Goal: Information Seeking & Learning: Learn about a topic

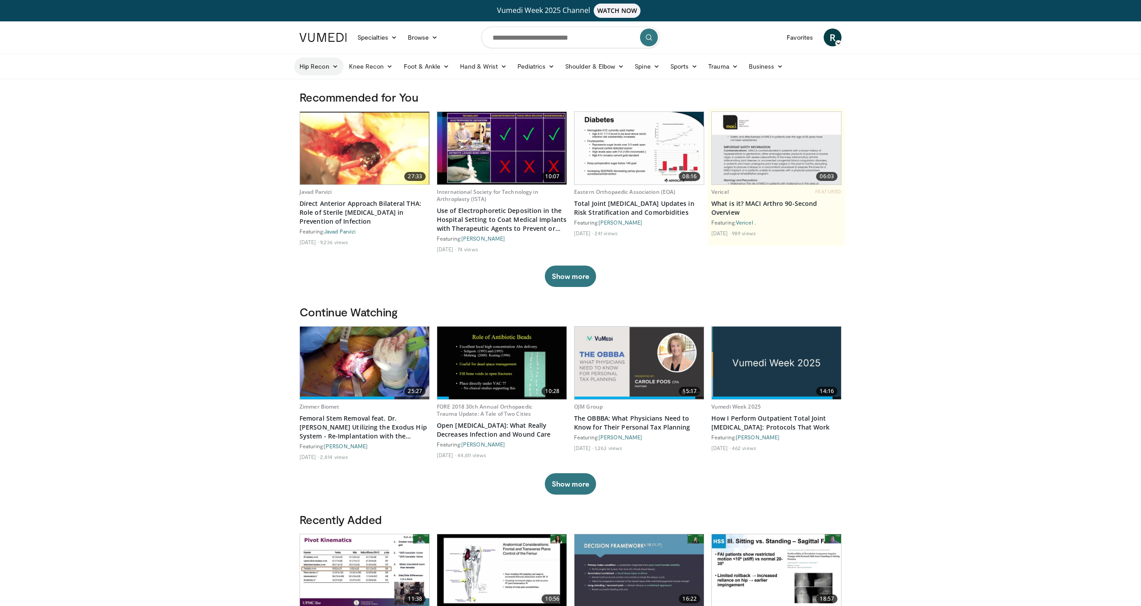
click at [323, 67] on link "Hip Recon" at bounding box center [318, 66] width 49 height 18
click at [350, 100] on link "Revision Hip Arthroplasty" at bounding box center [347, 101] width 106 height 14
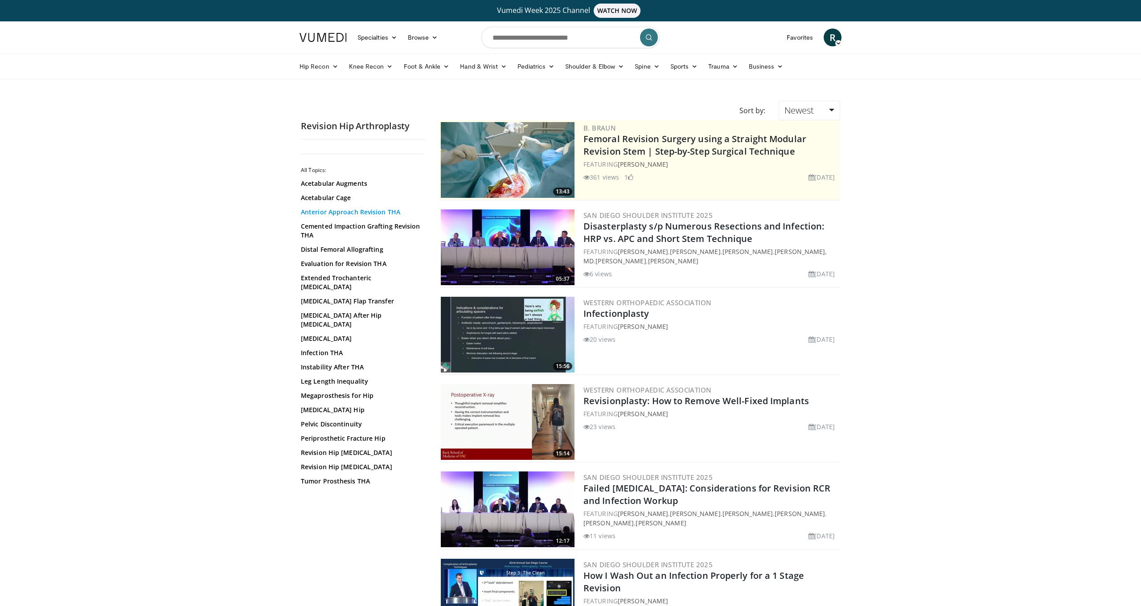
click at [342, 212] on link "Anterior Approach Revision THA" at bounding box center [361, 212] width 120 height 9
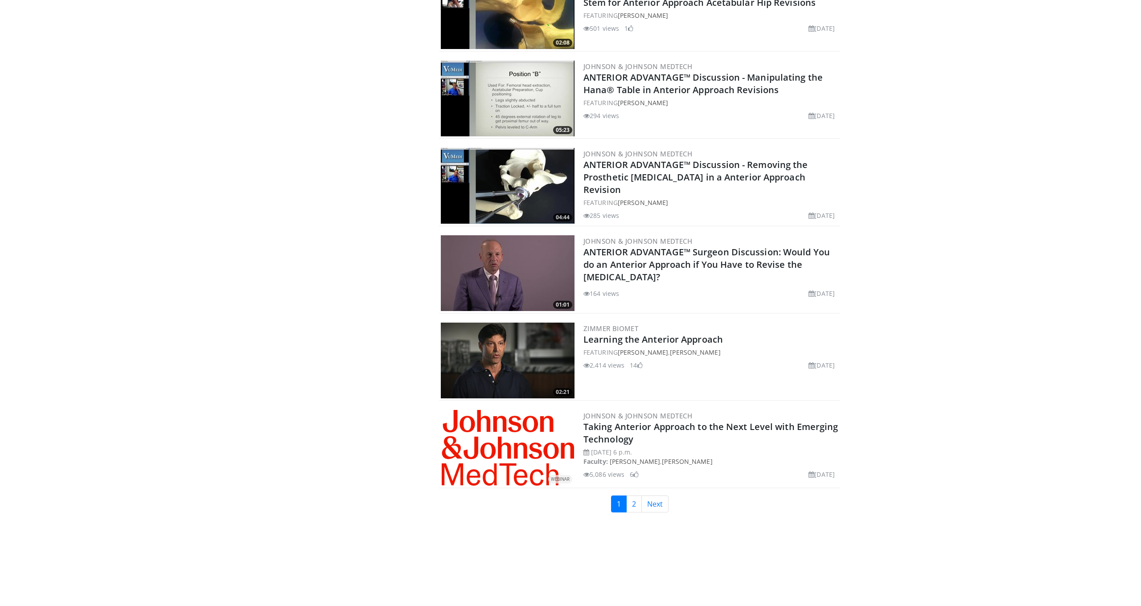
scroll to position [1924, 0]
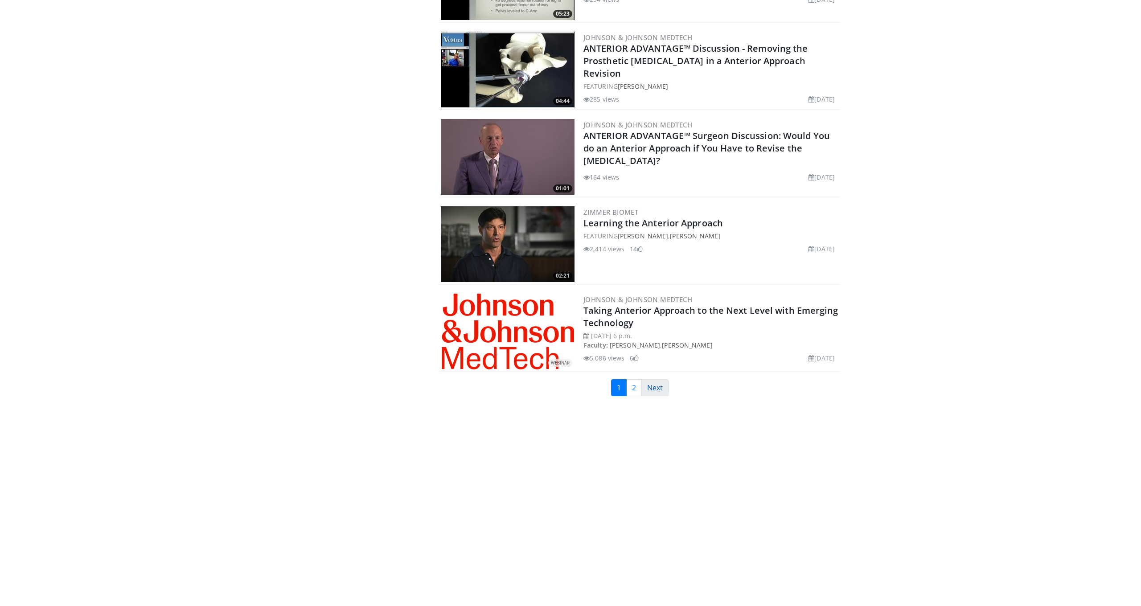
click at [658, 385] on link "Next" at bounding box center [654, 387] width 27 height 17
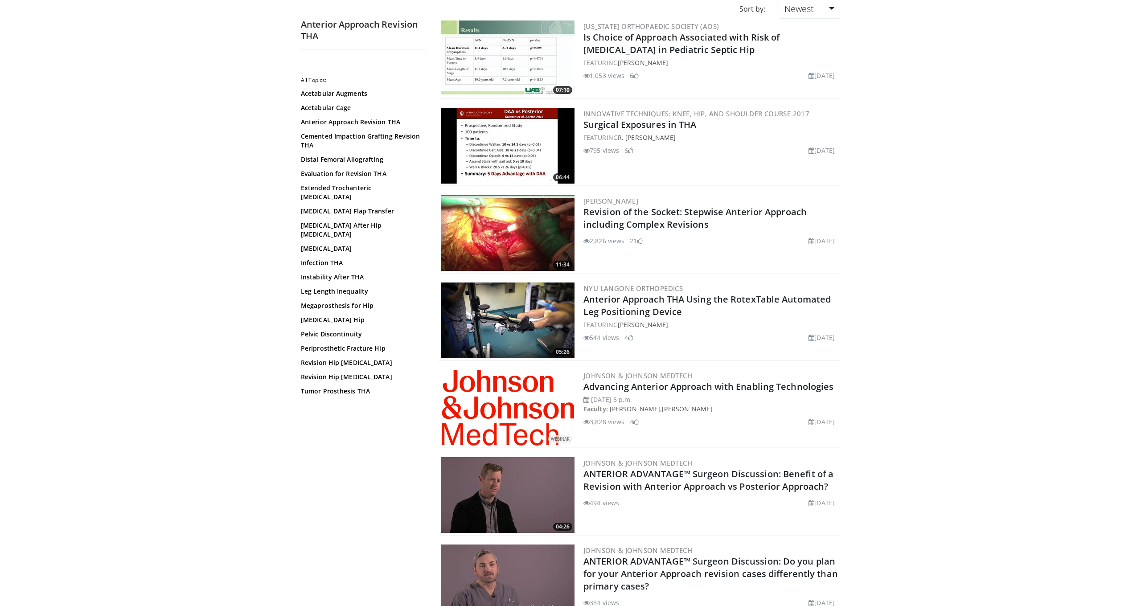
scroll to position [94, 0]
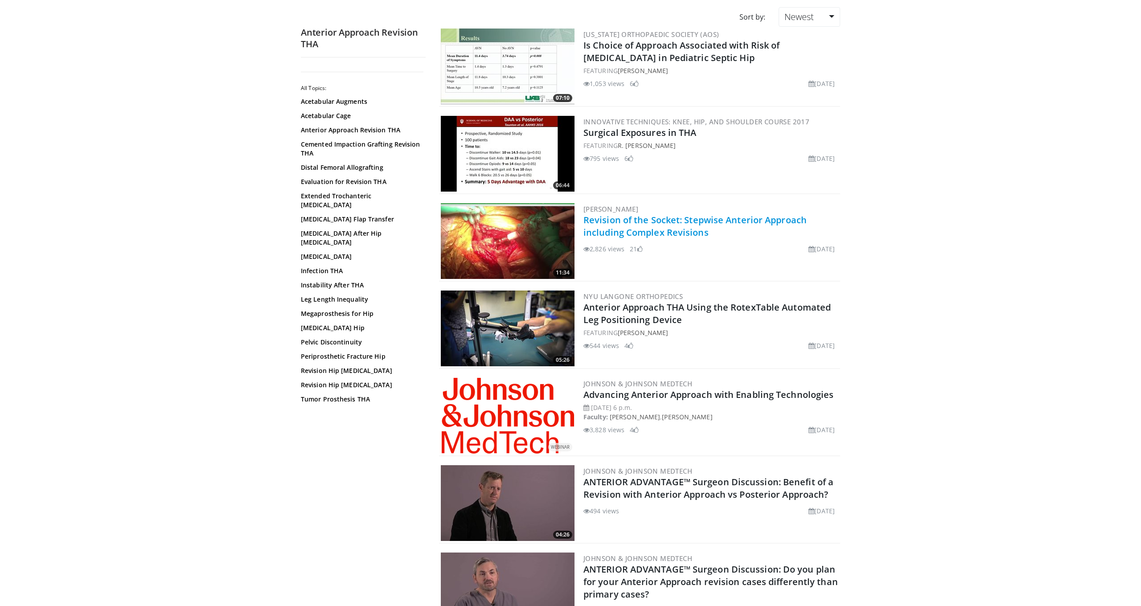
click at [686, 220] on link "Revision of the Socket: Stepwise Anterior Approach including Complex Revisions" at bounding box center [694, 226] width 223 height 25
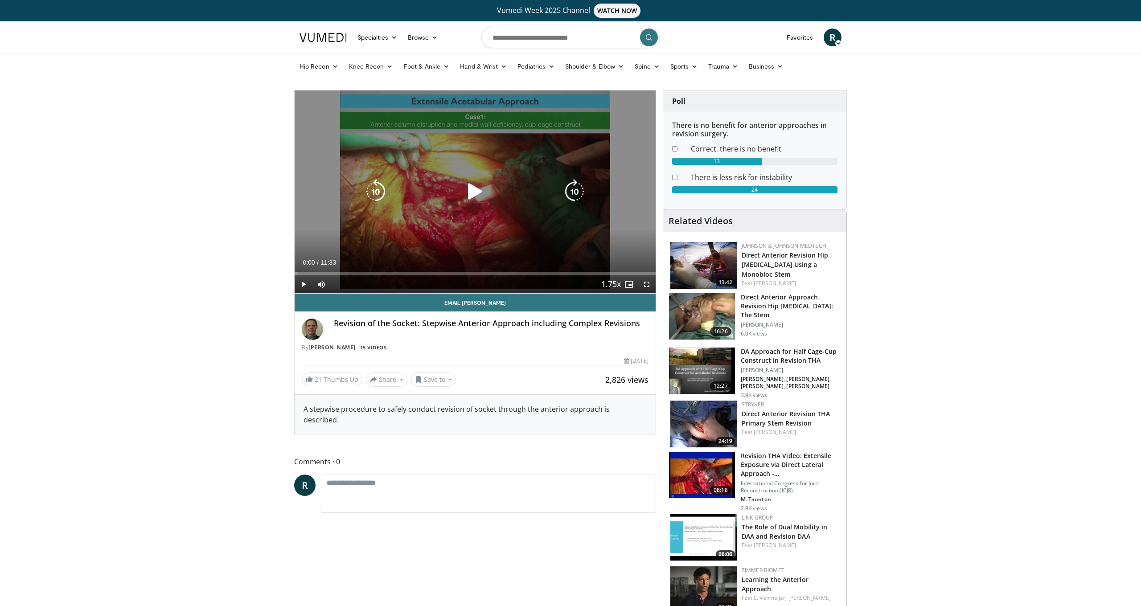
click at [472, 193] on icon "Video Player" at bounding box center [474, 191] width 25 height 25
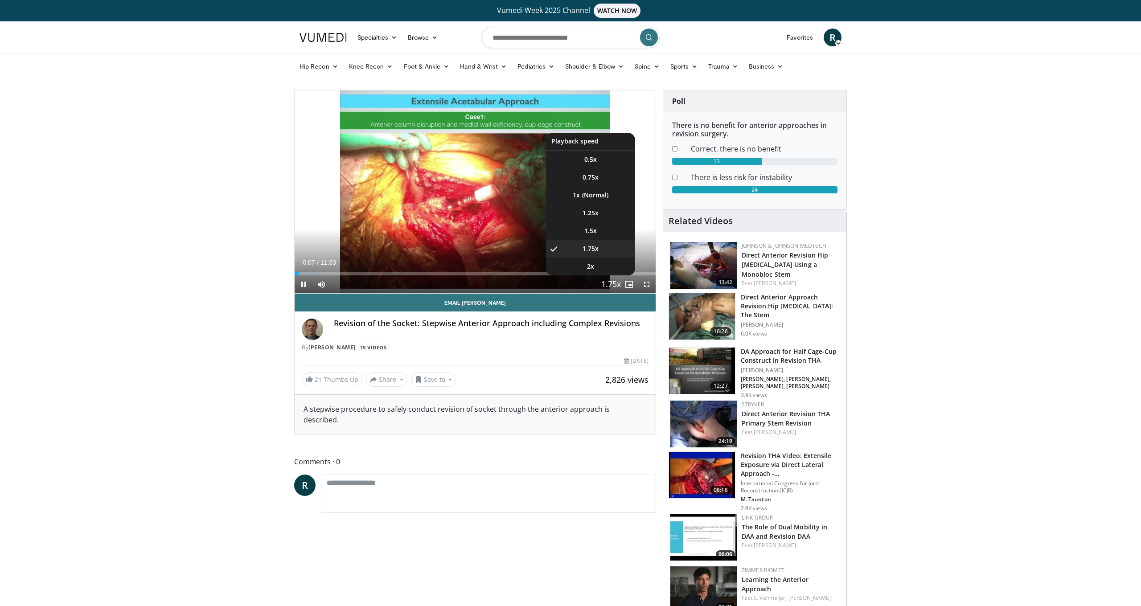
click at [614, 282] on span "Video Player" at bounding box center [611, 285] width 12 height 18
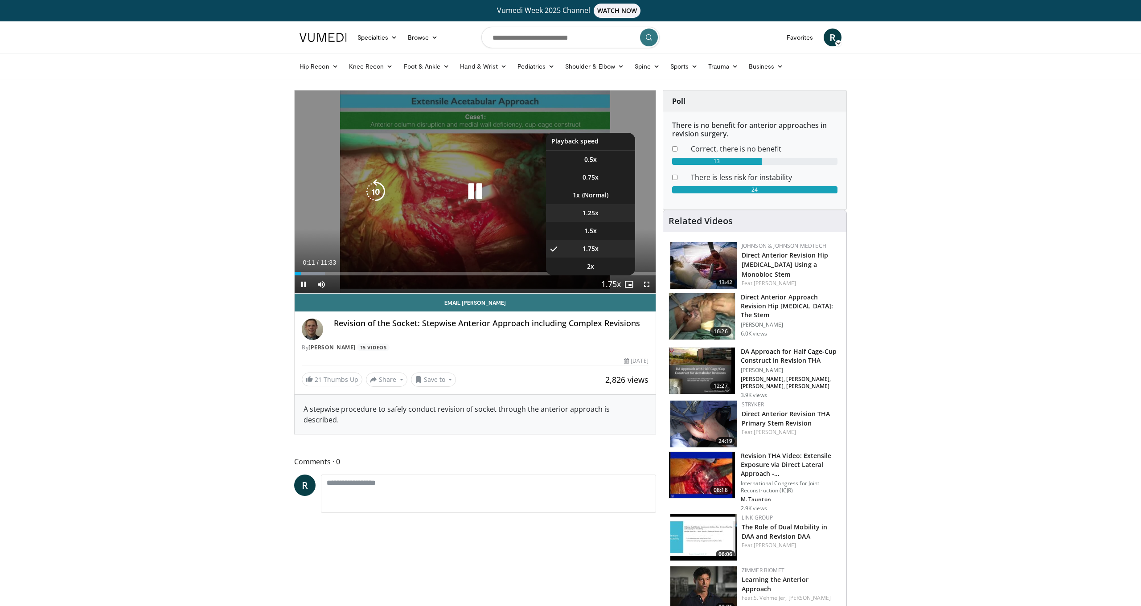
click at [600, 210] on li "1.25x" at bounding box center [590, 213] width 89 height 18
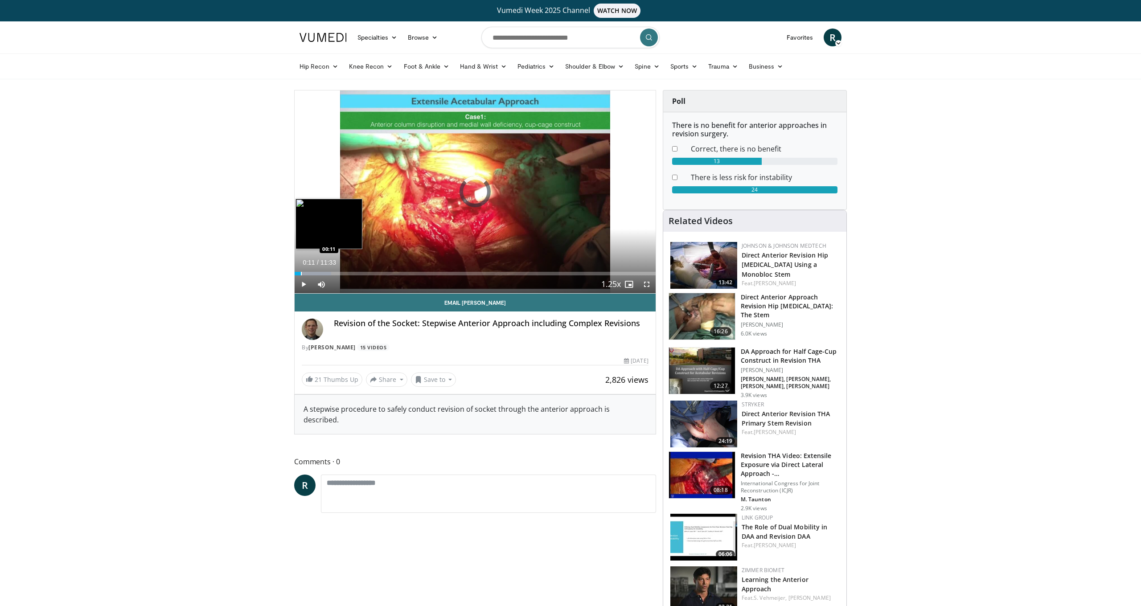
click at [301, 275] on div "Progress Bar" at bounding box center [301, 274] width 1 height 4
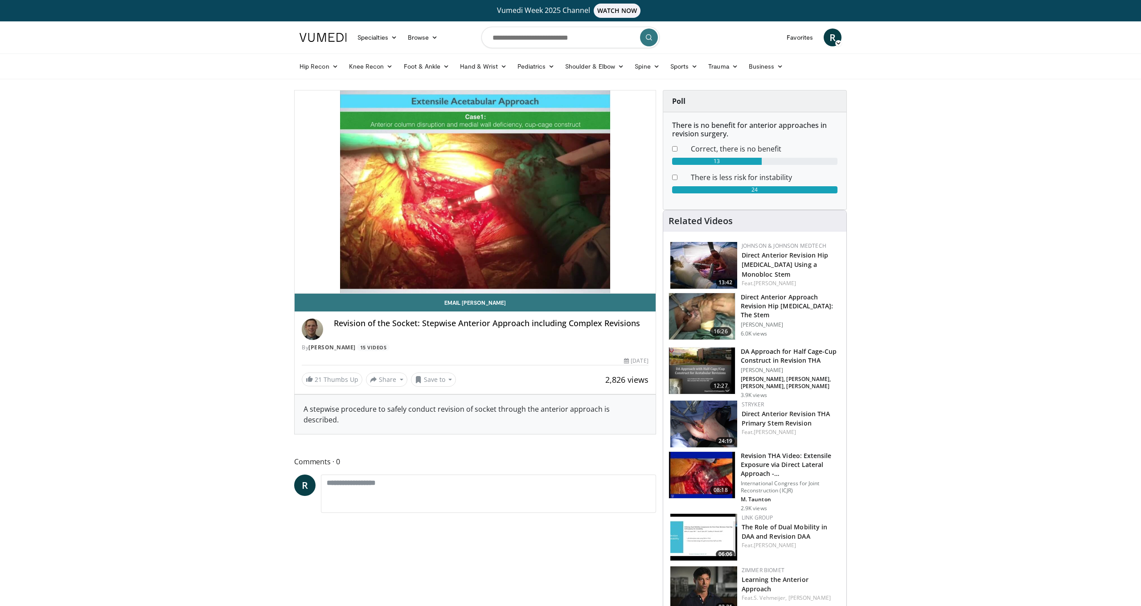
click at [299, 273] on div "10 seconds Tap to unmute" at bounding box center [474, 191] width 361 height 203
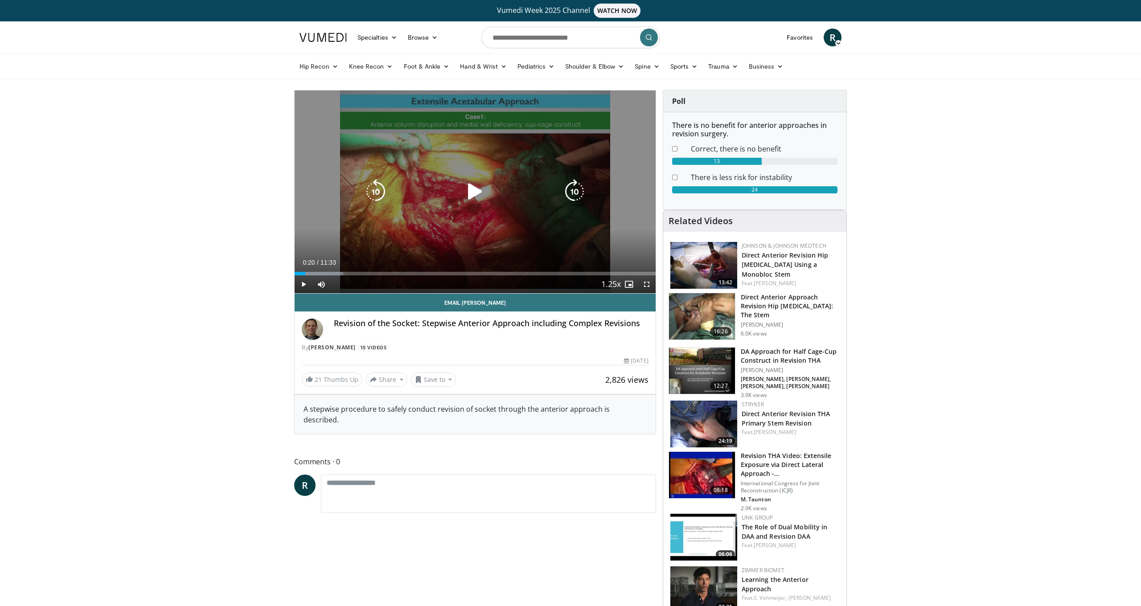
click at [475, 191] on icon "Video Player" at bounding box center [474, 191] width 25 height 25
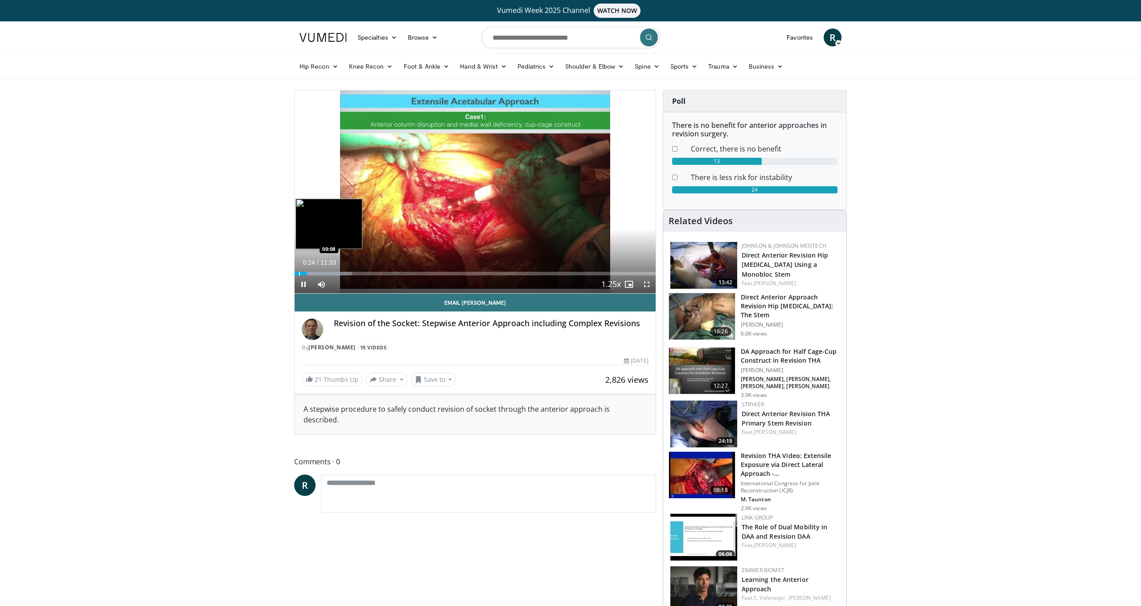
click at [299, 273] on div "Progress Bar" at bounding box center [299, 274] width 1 height 4
click at [496, 279] on div "Current Time 0:13 / Duration 11:33 Pause Skip Backward Skip Forward Mute 0% Loa…" at bounding box center [474, 284] width 361 height 18
click at [312, 274] on div "Progress Bar" at bounding box center [312, 274] width 1 height 4
click at [646, 283] on span "Video Player" at bounding box center [647, 284] width 18 height 18
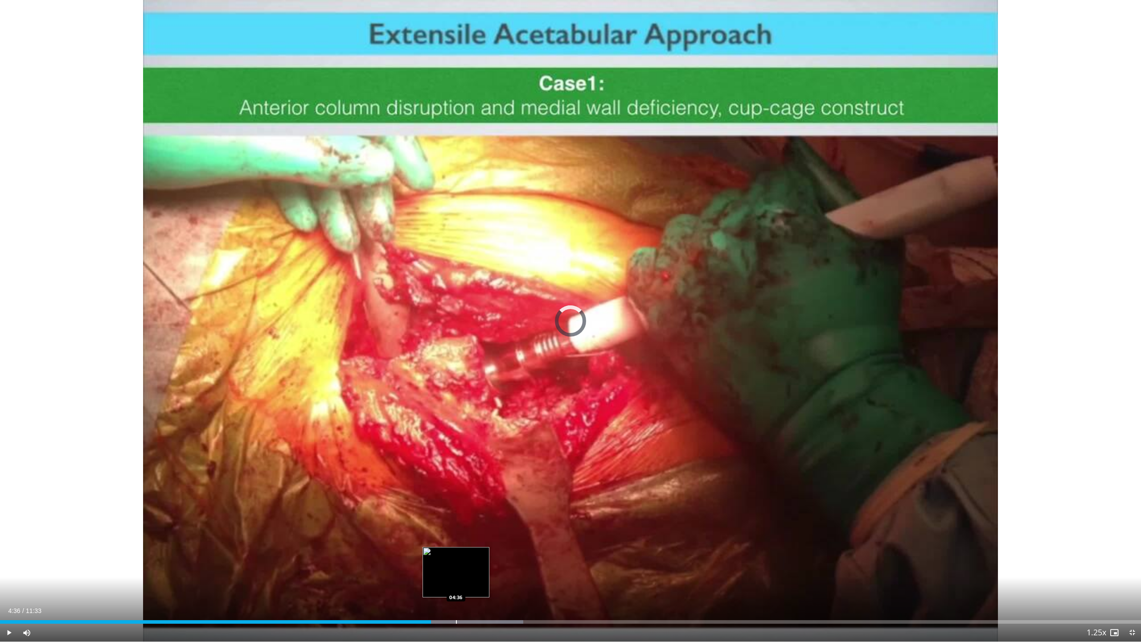
click at [456, 605] on div "Progress Bar" at bounding box center [456, 622] width 1 height 4
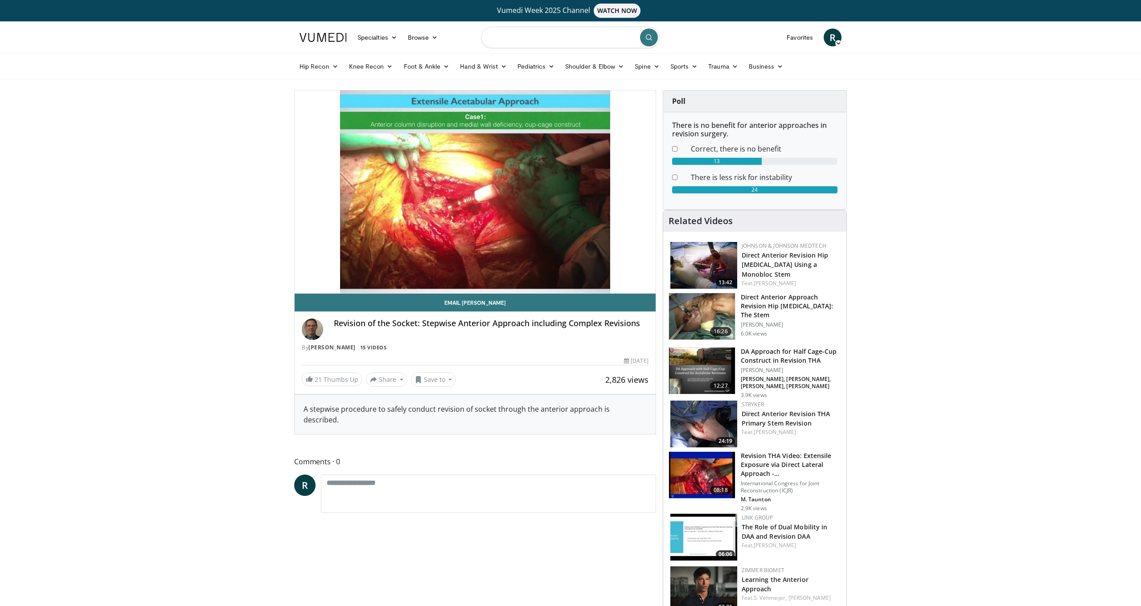
scroll to position [0, 0]
click at [536, 35] on input "Search topics, interventions" at bounding box center [570, 37] width 178 height 21
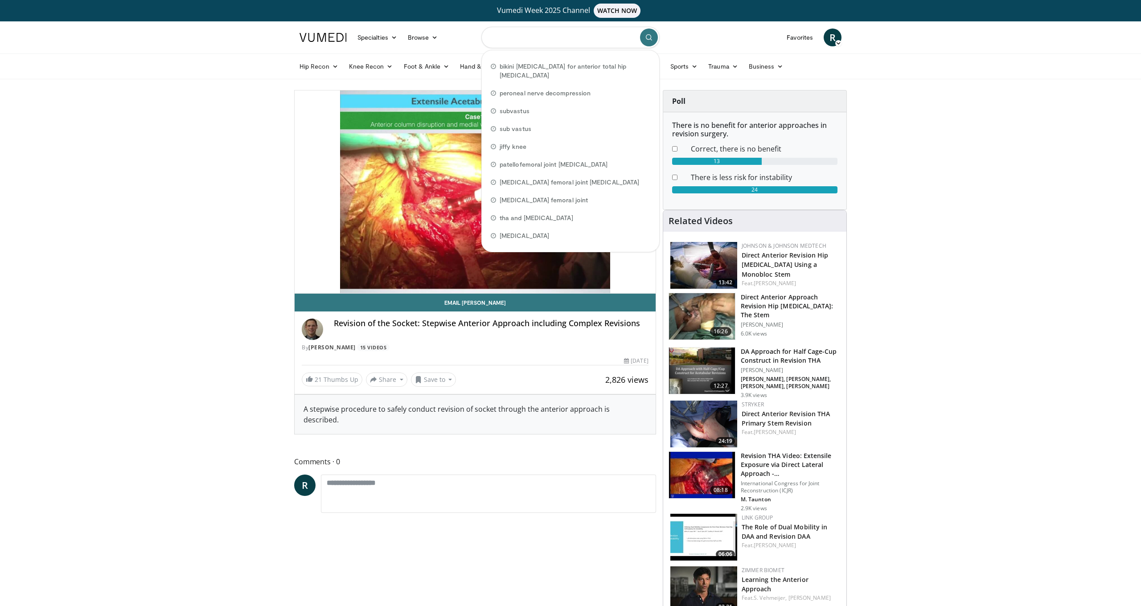
scroll to position [0, 0]
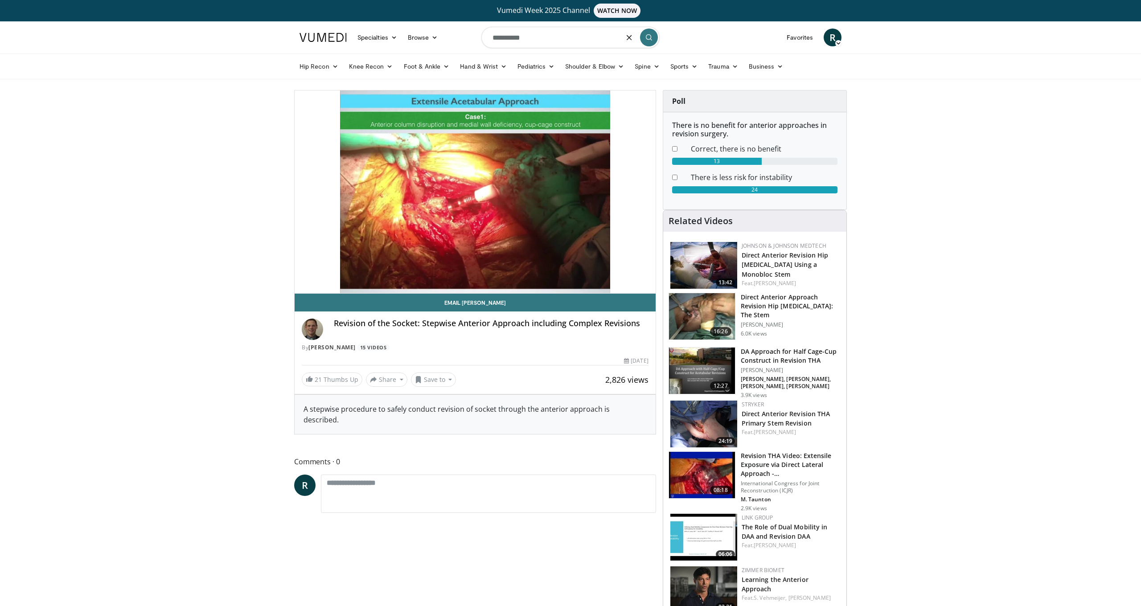
type input "**********"
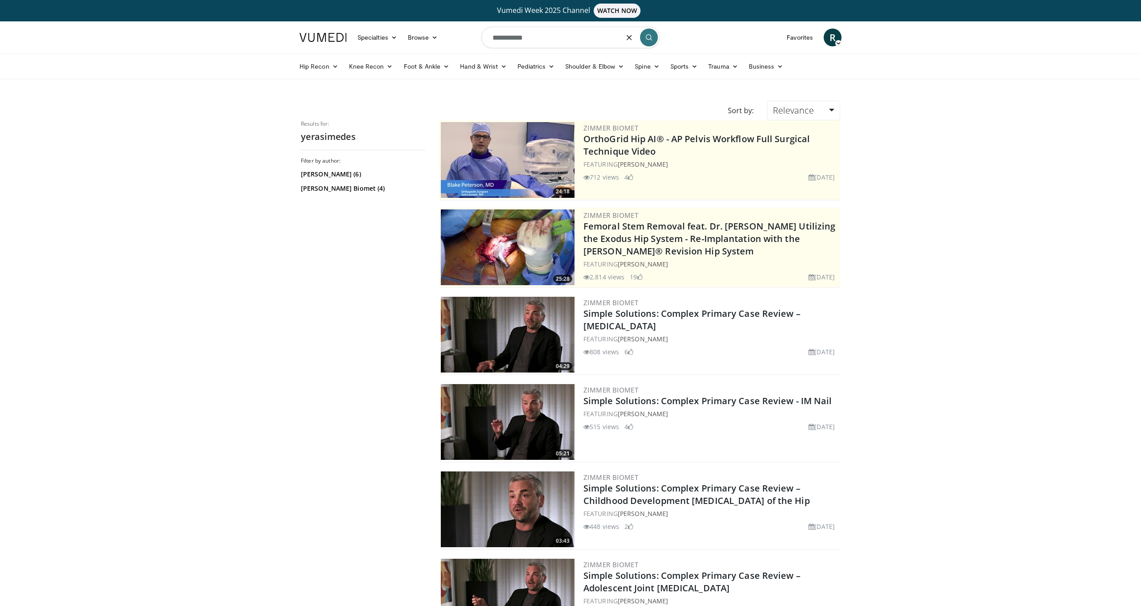
click at [520, 38] on input "**********" at bounding box center [570, 37] width 178 height 21
type input "**********"
click at [652, 41] on icon "submit" at bounding box center [648, 37] width 7 height 7
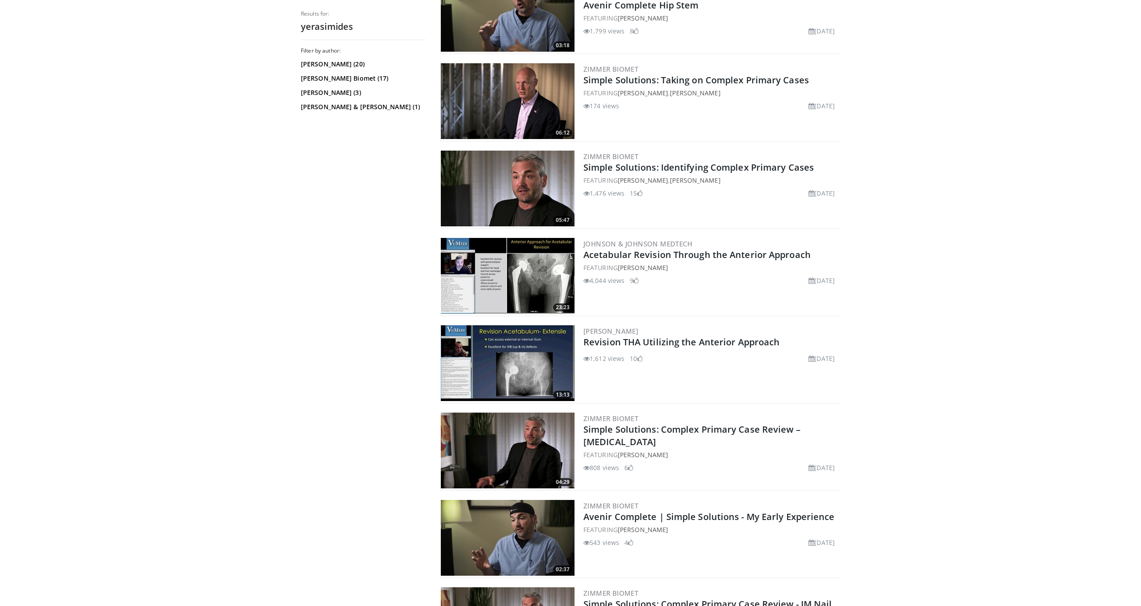
scroll to position [897, 0]
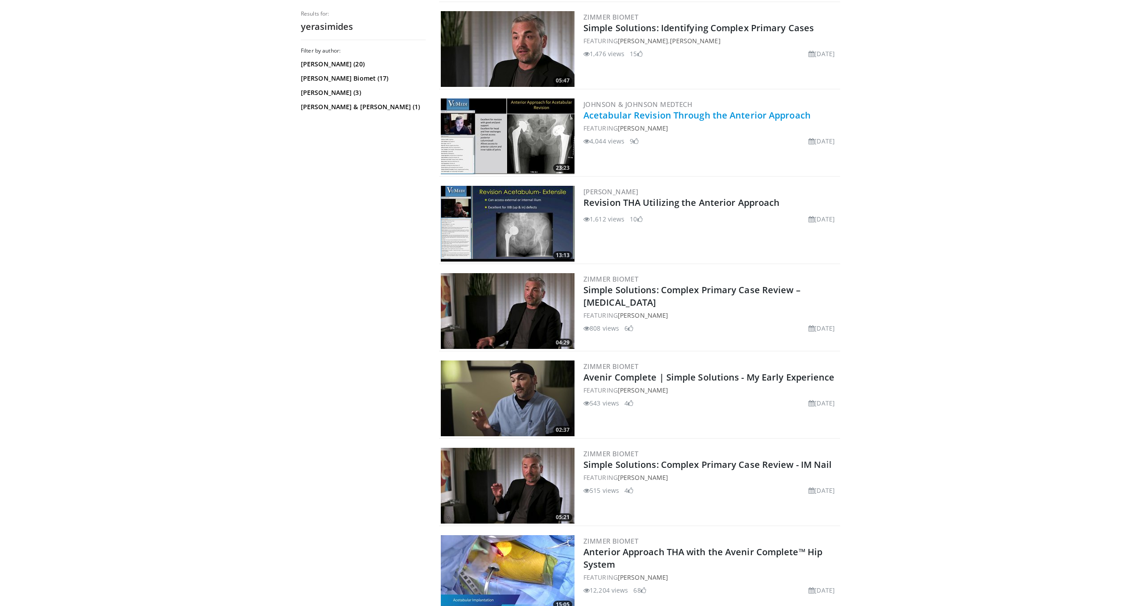
click at [638, 116] on link "Acetabular Revision Through the Anterior Approach" at bounding box center [696, 115] width 227 height 12
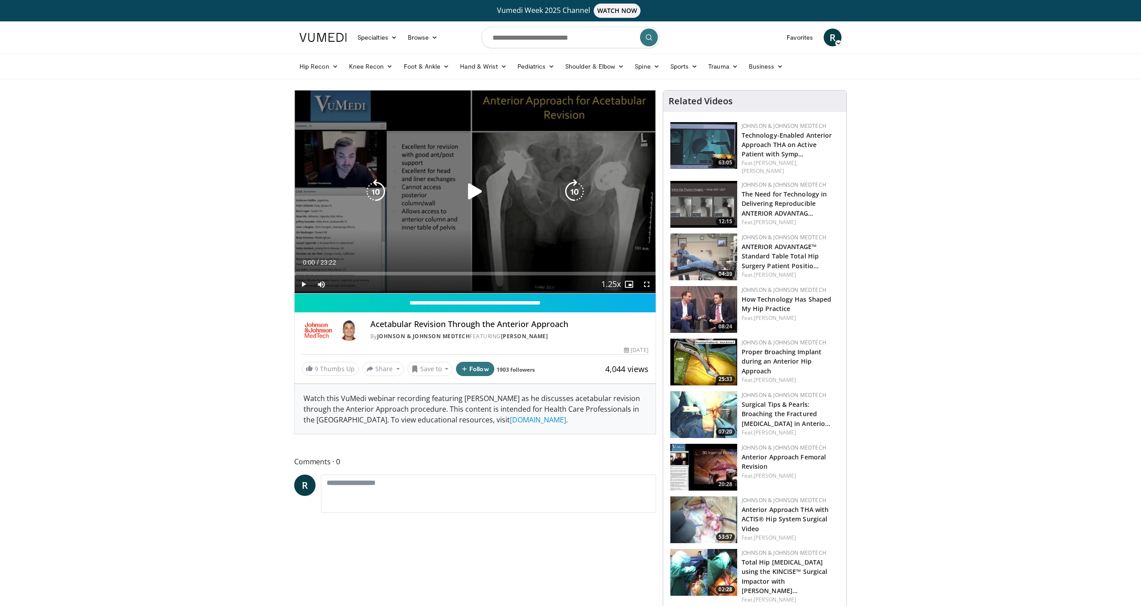
click at [479, 192] on icon "Video Player" at bounding box center [474, 191] width 25 height 25
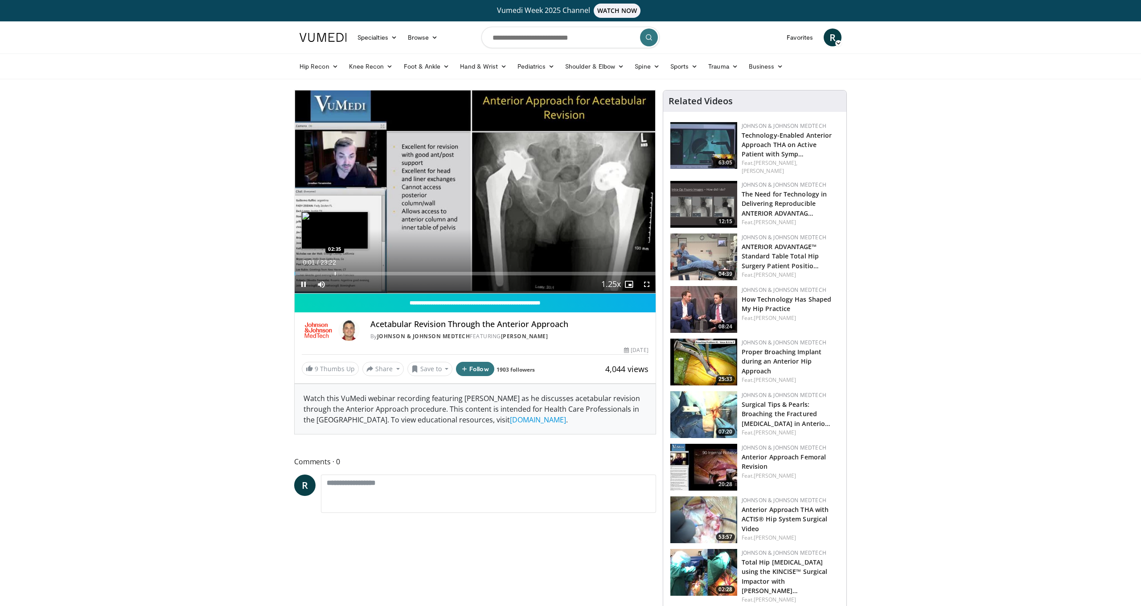
click at [335, 273] on div "Progress Bar" at bounding box center [335, 274] width 1 height 4
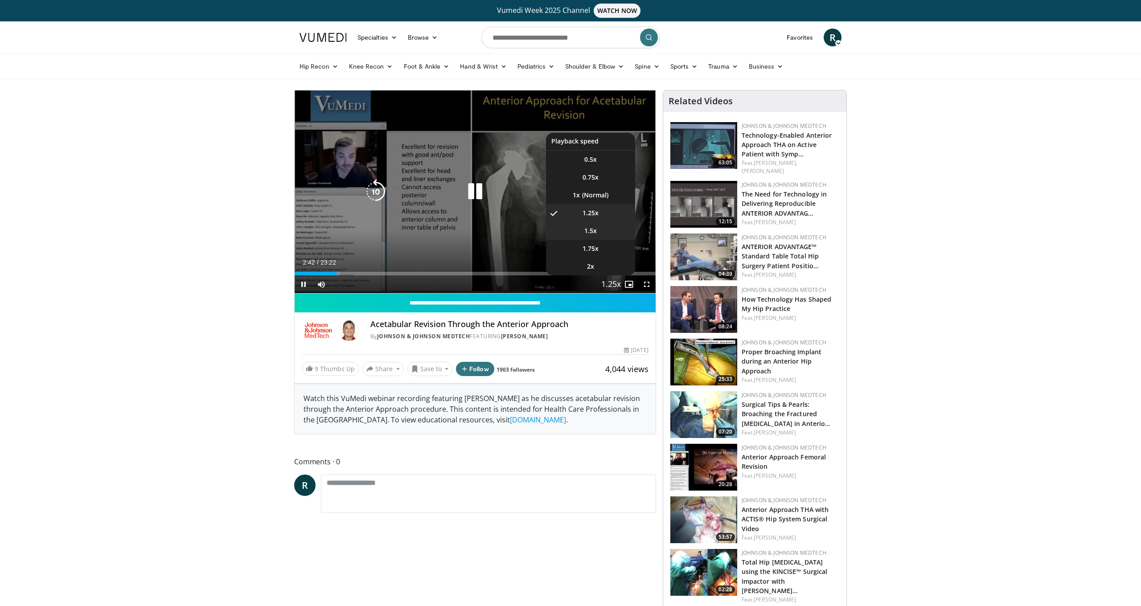
drag, startPoint x: 598, startPoint y: 233, endPoint x: 592, endPoint y: 236, distance: 6.6
click at [598, 233] on li "1.5x" at bounding box center [590, 231] width 89 height 18
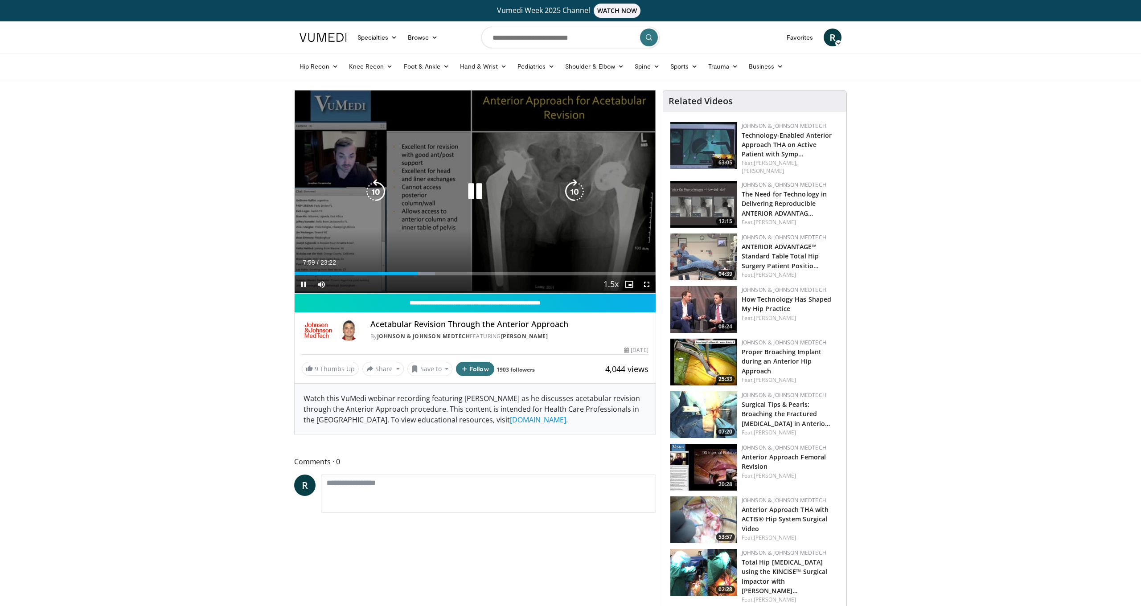
click at [574, 187] on icon "Video Player" at bounding box center [574, 191] width 25 height 25
click at [577, 191] on icon "Video Player" at bounding box center [574, 191] width 25 height 25
click at [378, 192] on icon "Video Player" at bounding box center [375, 191] width 25 height 25
click at [535, 217] on div "10 seconds Tap to unmute" at bounding box center [474, 191] width 361 height 203
